Goal: Find specific page/section: Find specific page/section

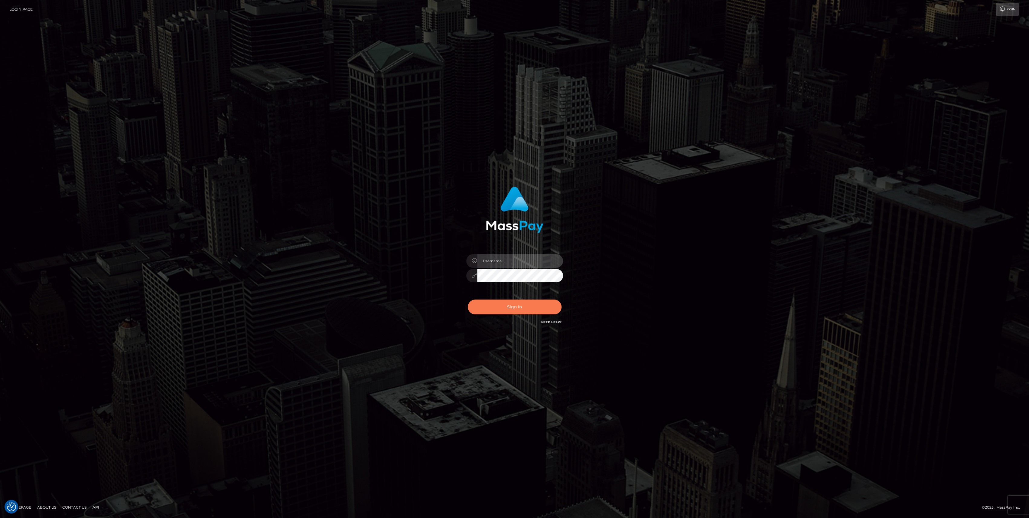
type input "bengreen"
click at [514, 312] on button "Sign in" at bounding box center [515, 306] width 94 height 15
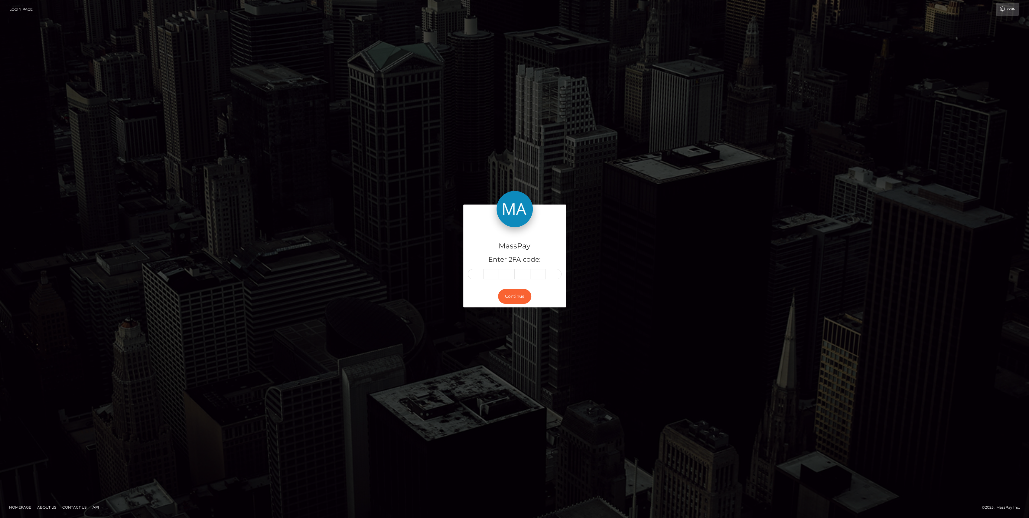
click at [472, 281] on div "MassPay Enter 2FA code:" at bounding box center [514, 256] width 103 height 58
click at [473, 276] on input "text" at bounding box center [476, 274] width 16 height 10
paste input "3"
type input "3"
type input "6"
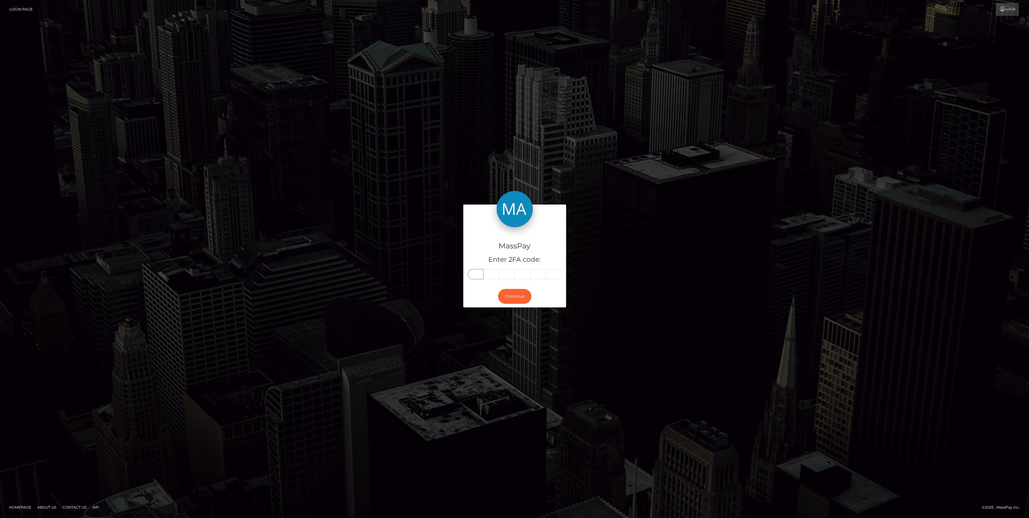
type input "1"
type input "9"
type input "1"
type input "0"
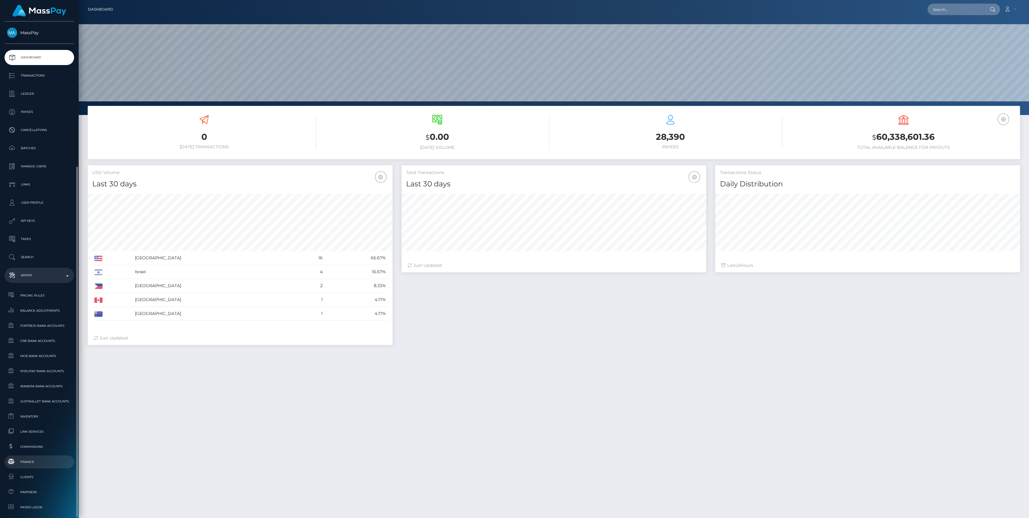
scroll to position [107, 305]
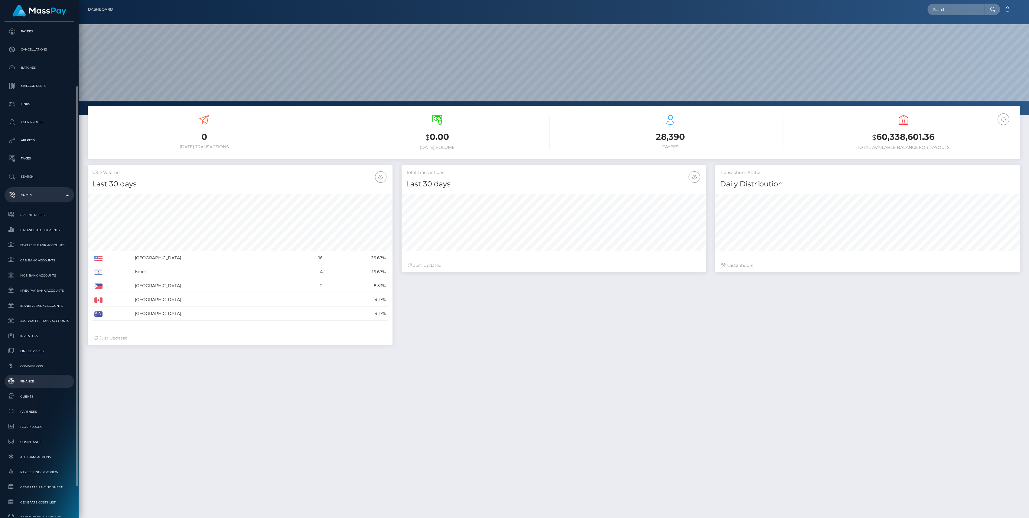
click at [23, 379] on span "Finance" at bounding box center [39, 381] width 65 height 7
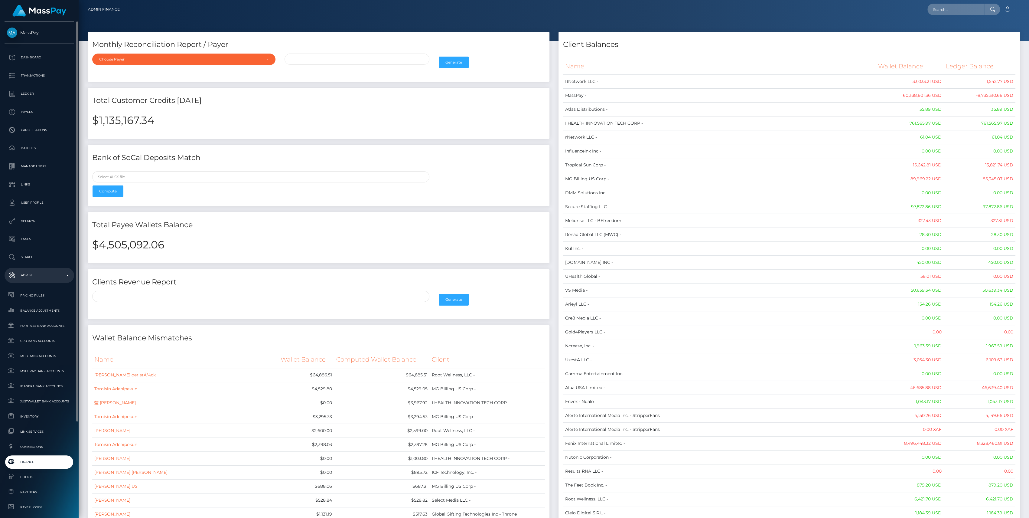
click at [22, 464] on span "Finance" at bounding box center [39, 461] width 65 height 7
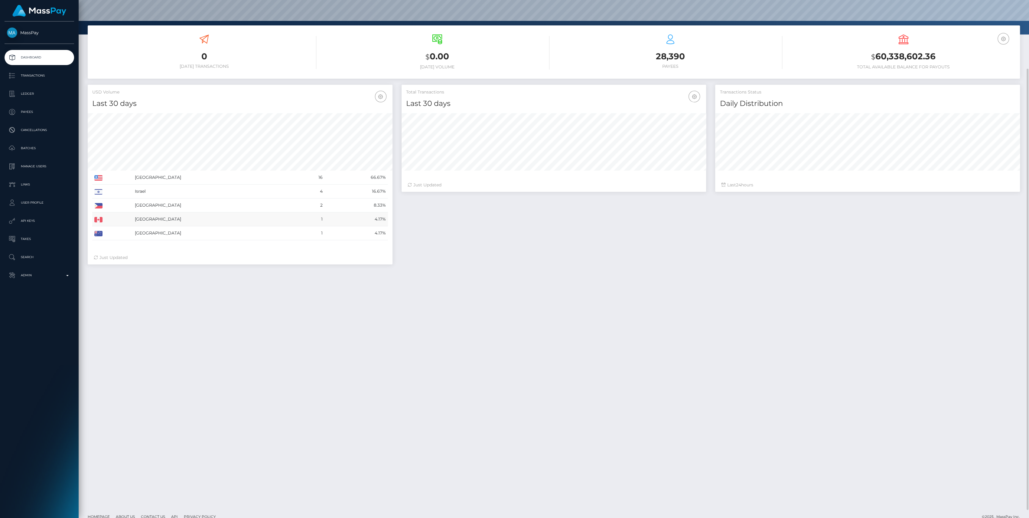
scroll to position [89, 0]
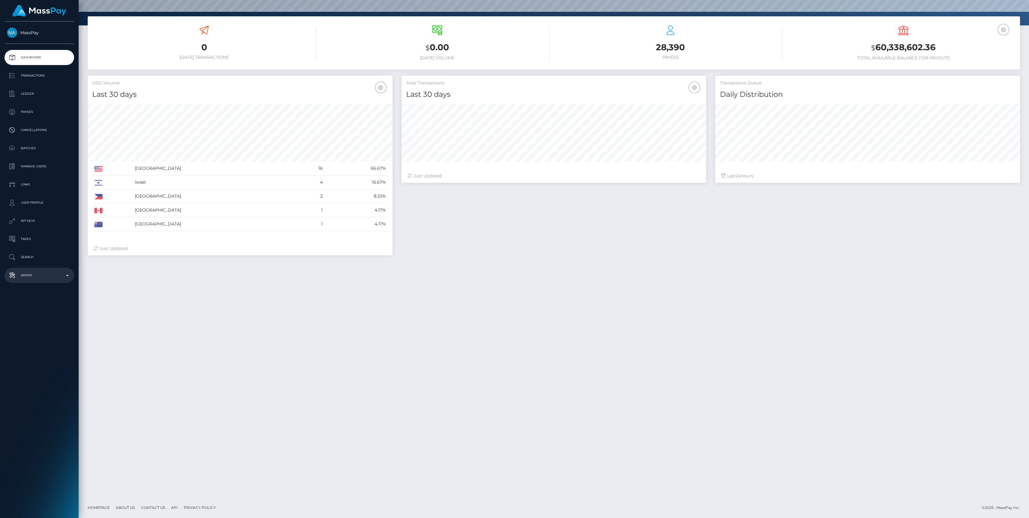
click at [39, 281] on link "Admin" at bounding box center [40, 275] width 70 height 15
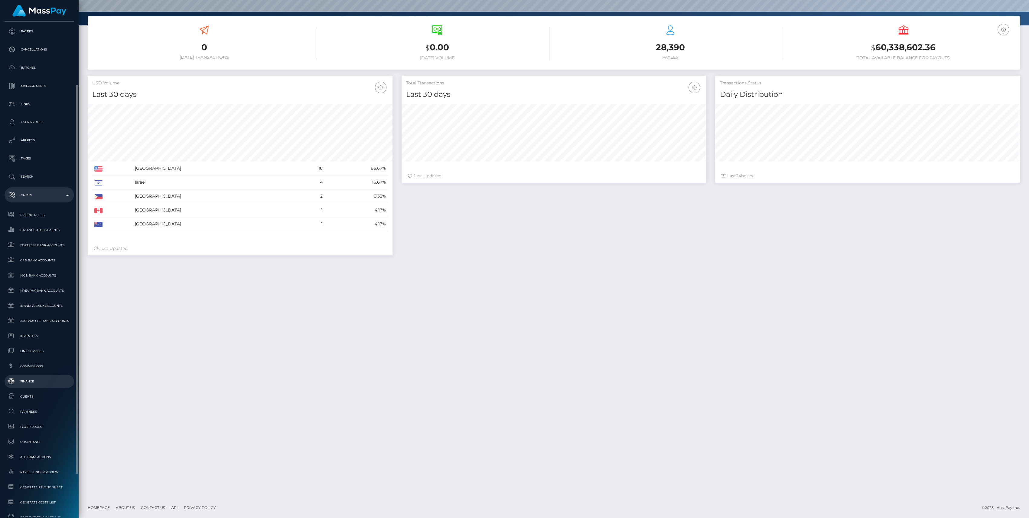
click at [29, 383] on span "Finance" at bounding box center [39, 381] width 65 height 7
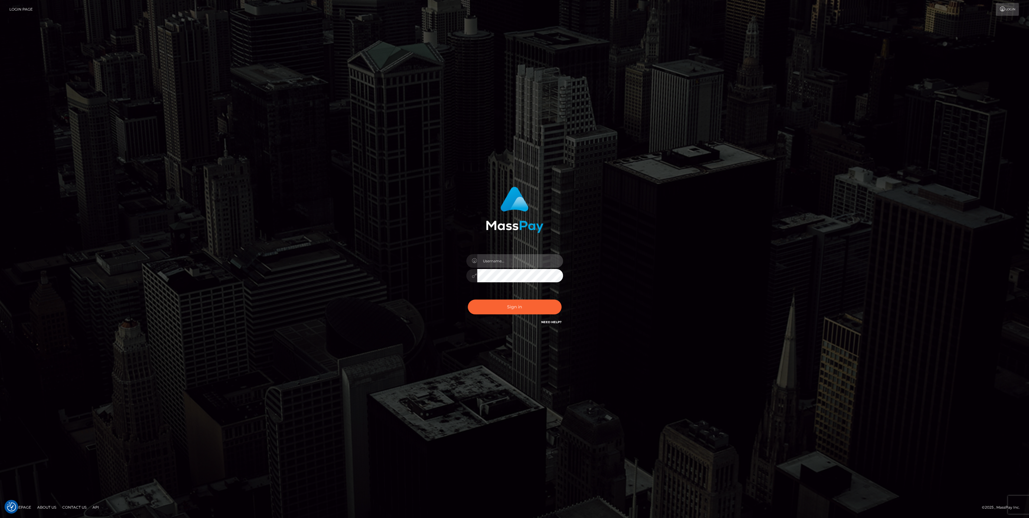
type input "bengreen"
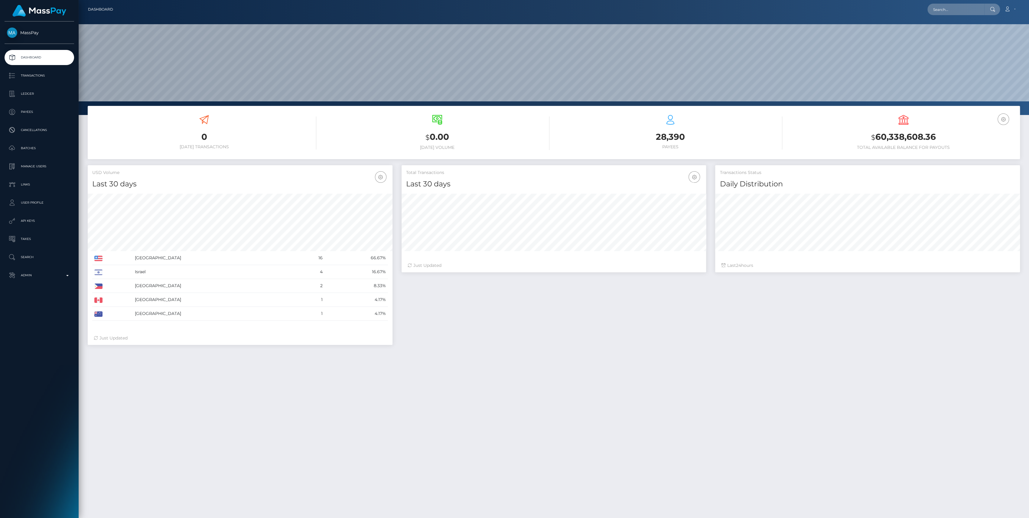
scroll to position [107, 305]
click at [42, 274] on p "Admin" at bounding box center [39, 275] width 65 height 9
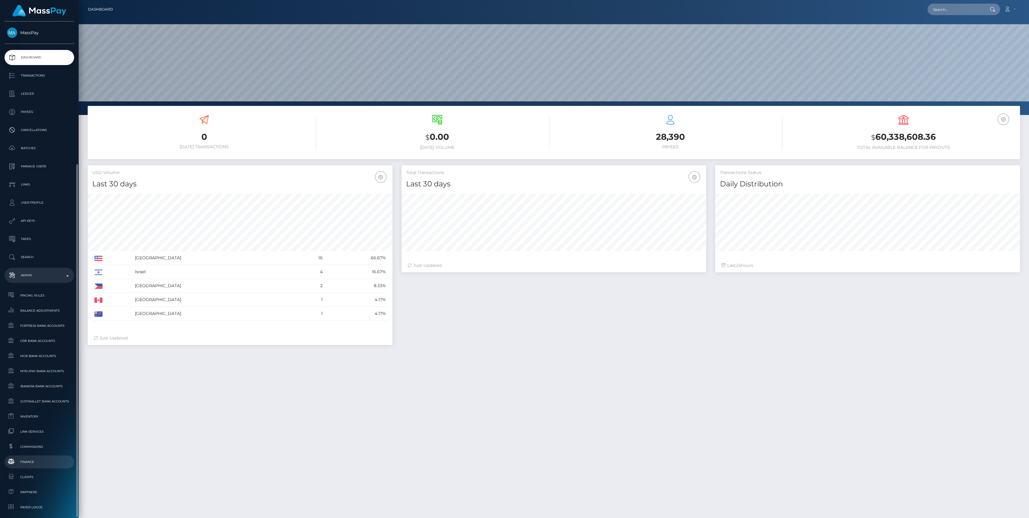
scroll to position [80, 0]
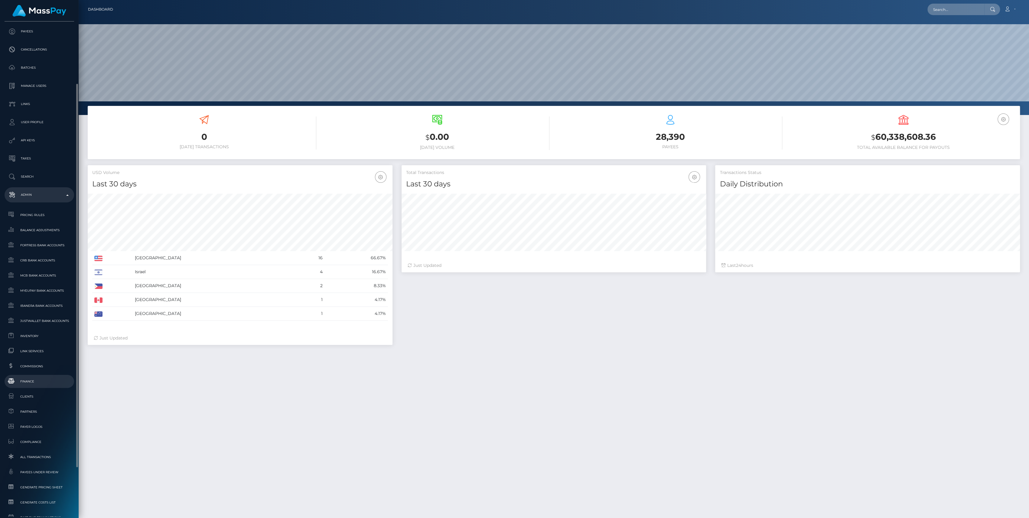
click at [37, 382] on span "Finance" at bounding box center [39, 381] width 65 height 7
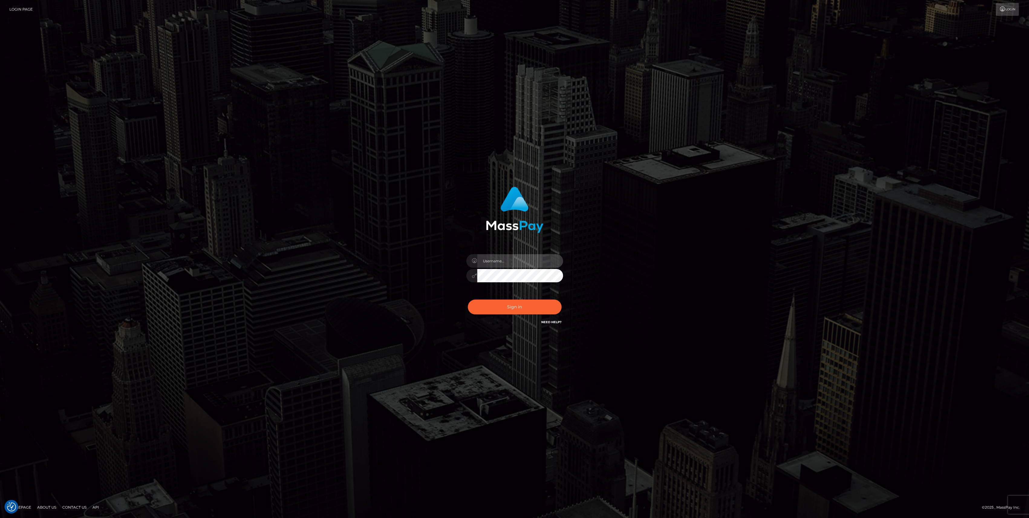
type input "bengreen"
